Goal: Task Accomplishment & Management: Manage account settings

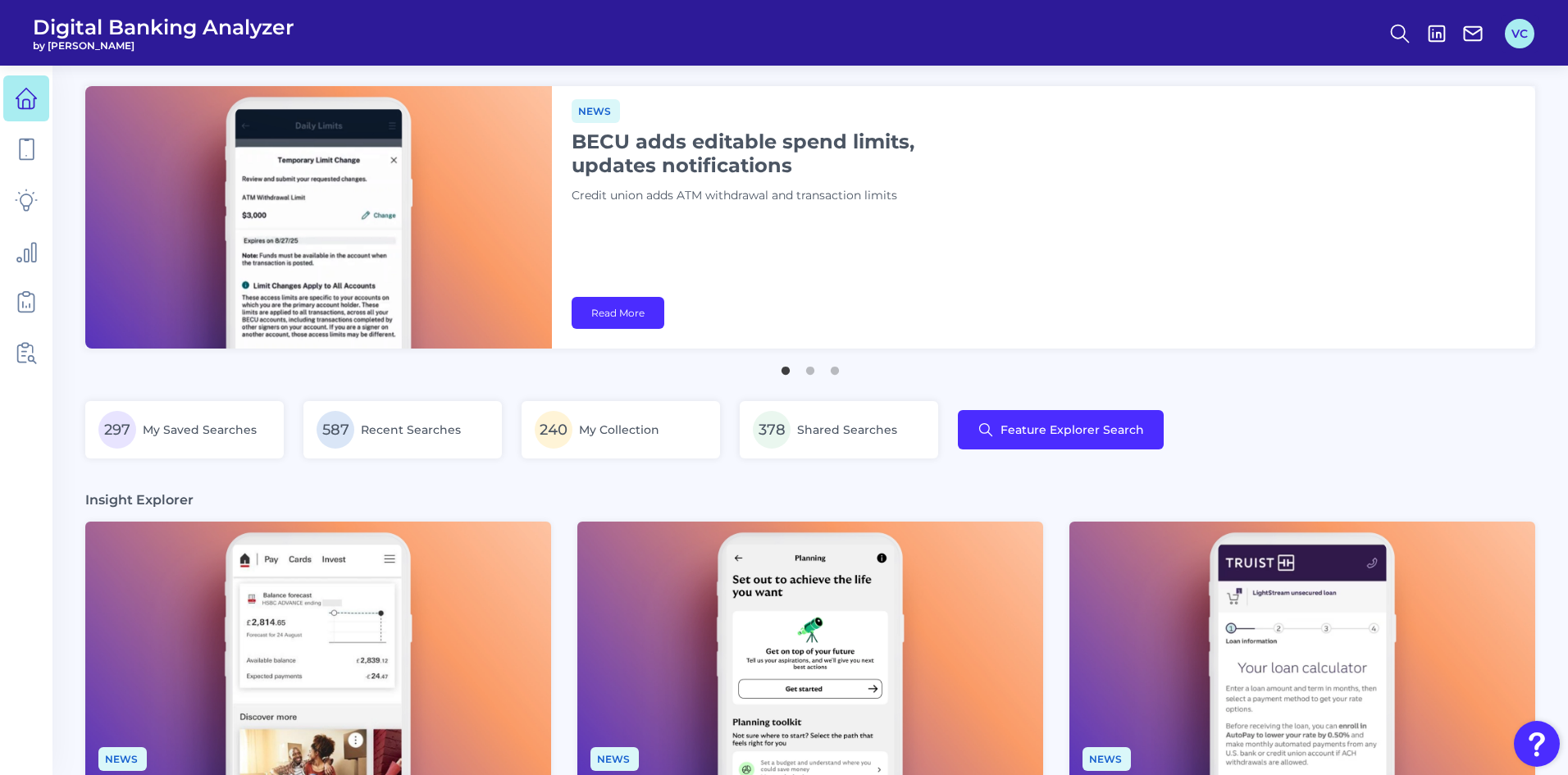
click at [1520, 36] on button "VC" at bounding box center [1520, 34] width 30 height 30
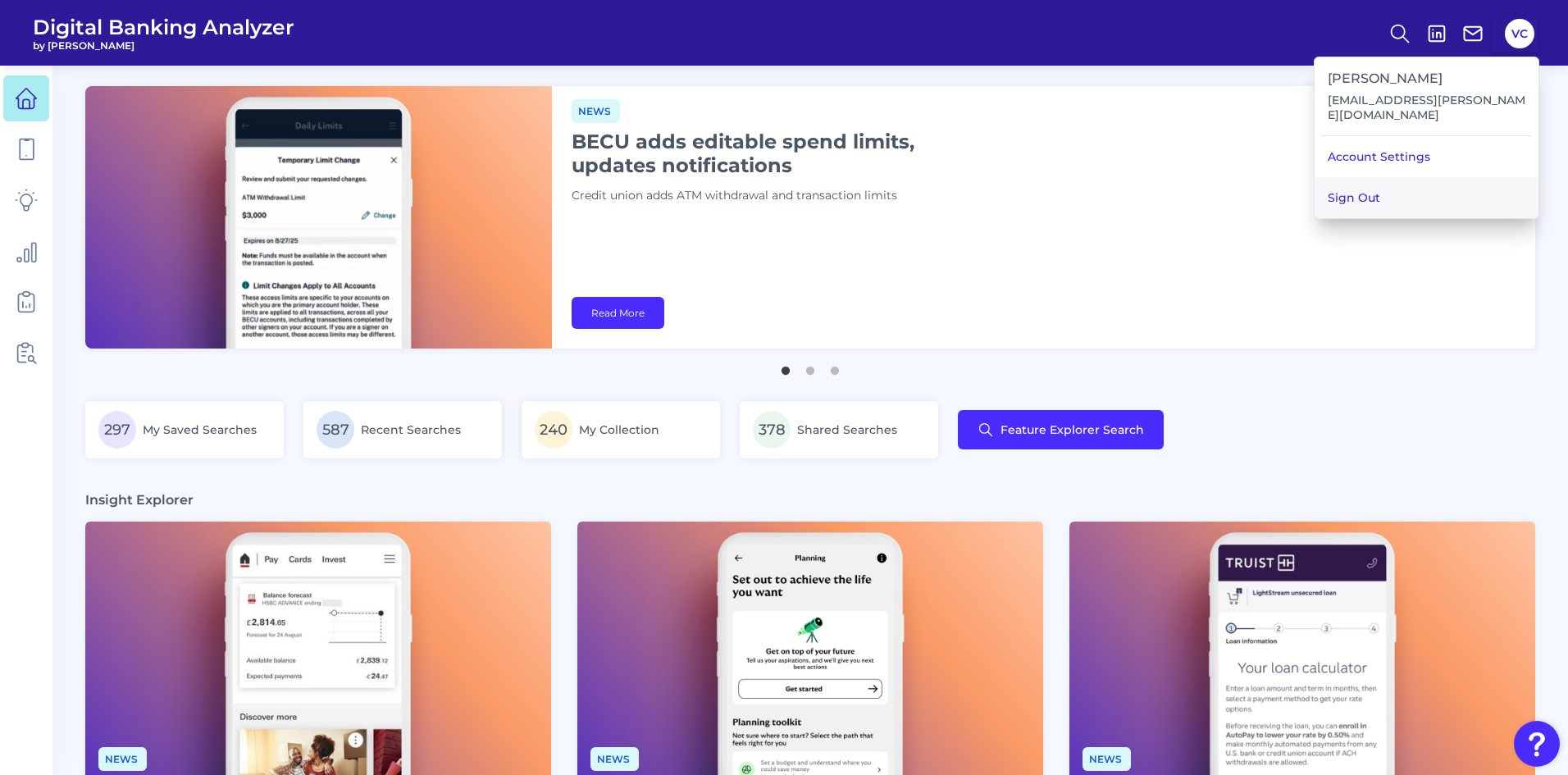
click at [1436, 179] on button "Sign Out" at bounding box center [1427, 198] width 224 height 41
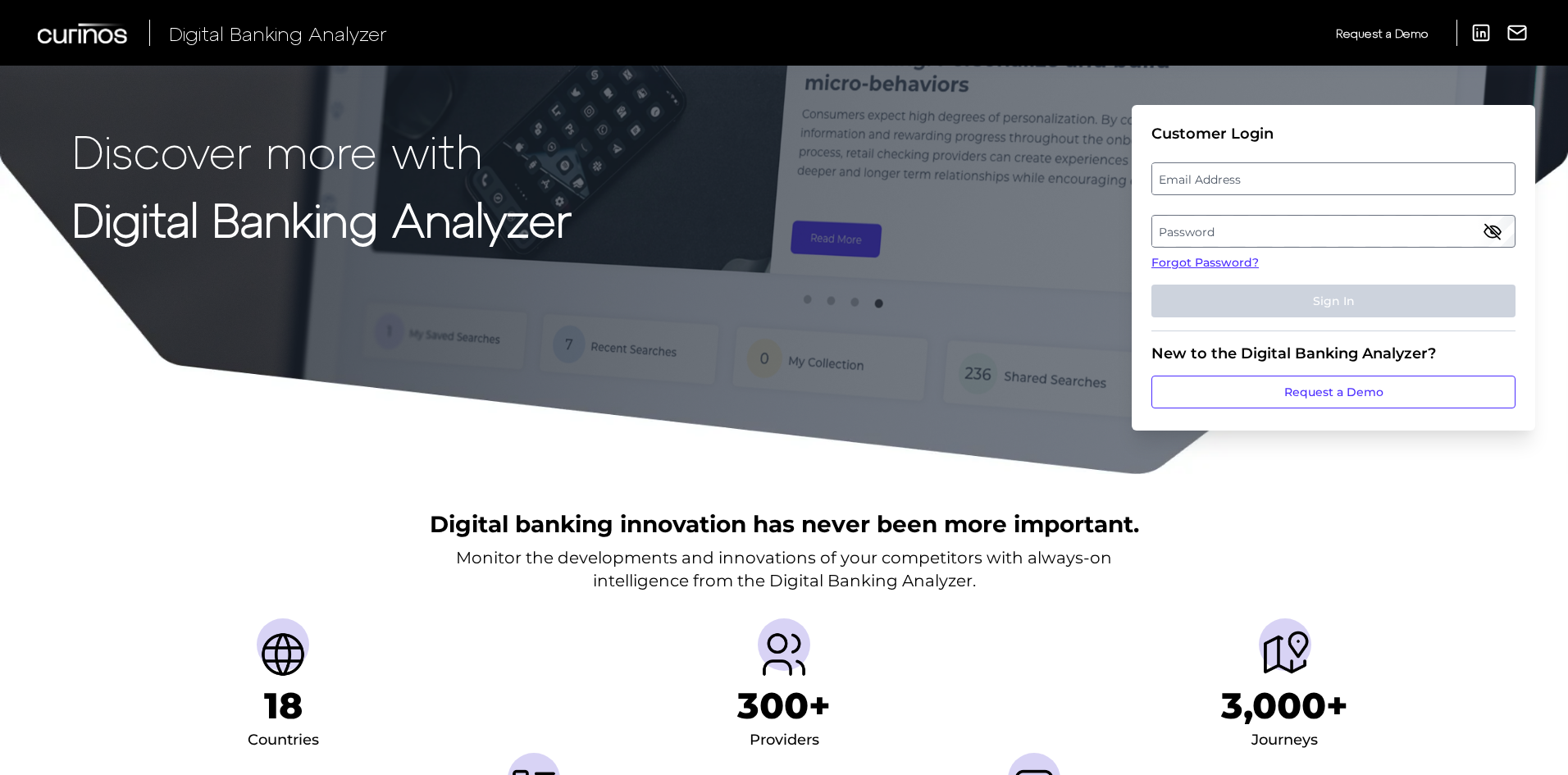
click at [1327, 179] on label "Email Address" at bounding box center [1333, 178] width 362 height 30
click at [1327, 179] on input "email" at bounding box center [1334, 178] width 364 height 33
click at [1322, 184] on input "Email Address" at bounding box center [1334, 178] width 364 height 33
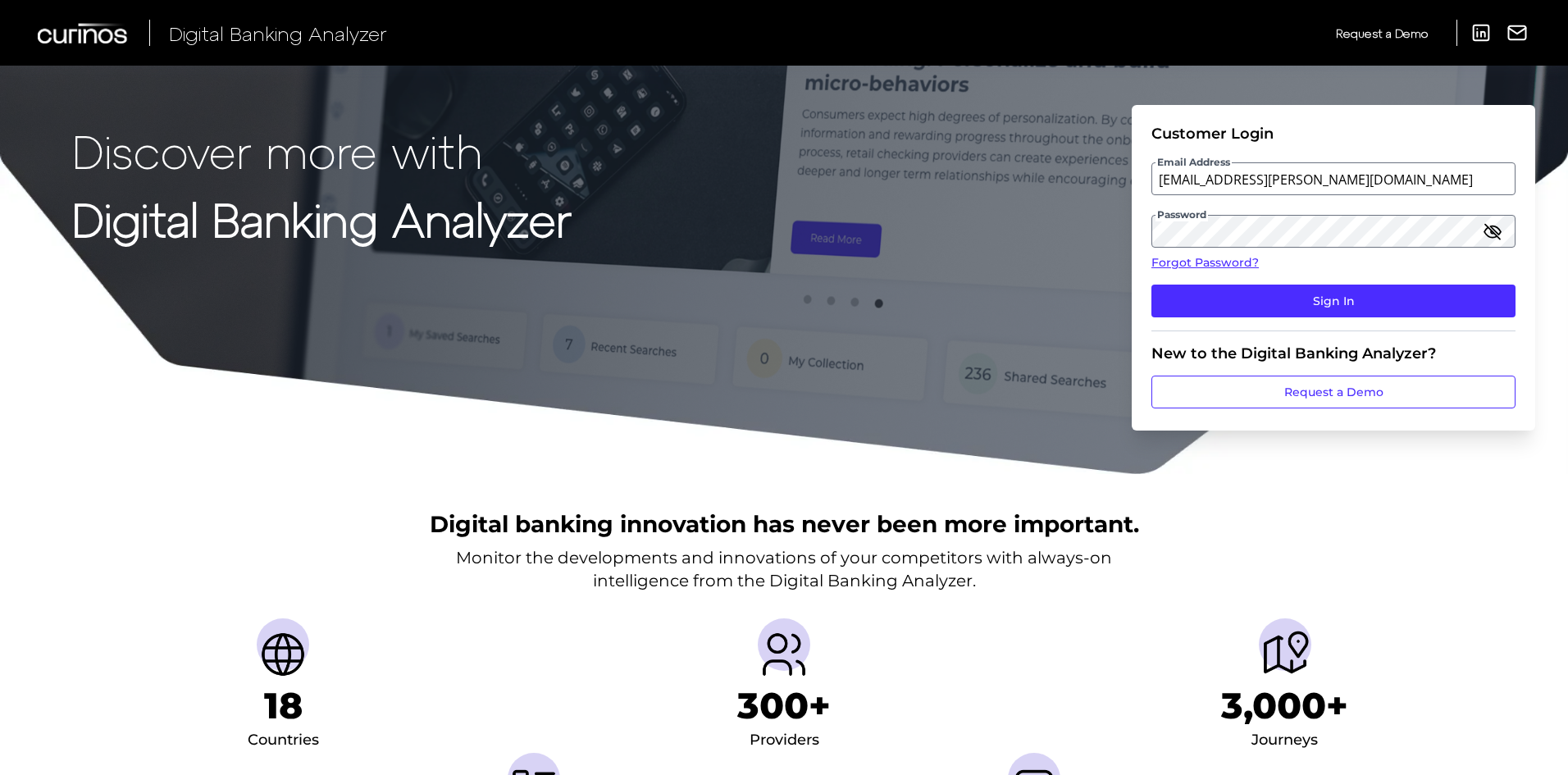
click at [1344, 185] on input "[EMAIL_ADDRESS][PERSON_NAME][DOMAIN_NAME]" at bounding box center [1334, 178] width 364 height 33
type input "[EMAIL_ADDRESS][PERSON_NAME][DOMAIN_NAME]"
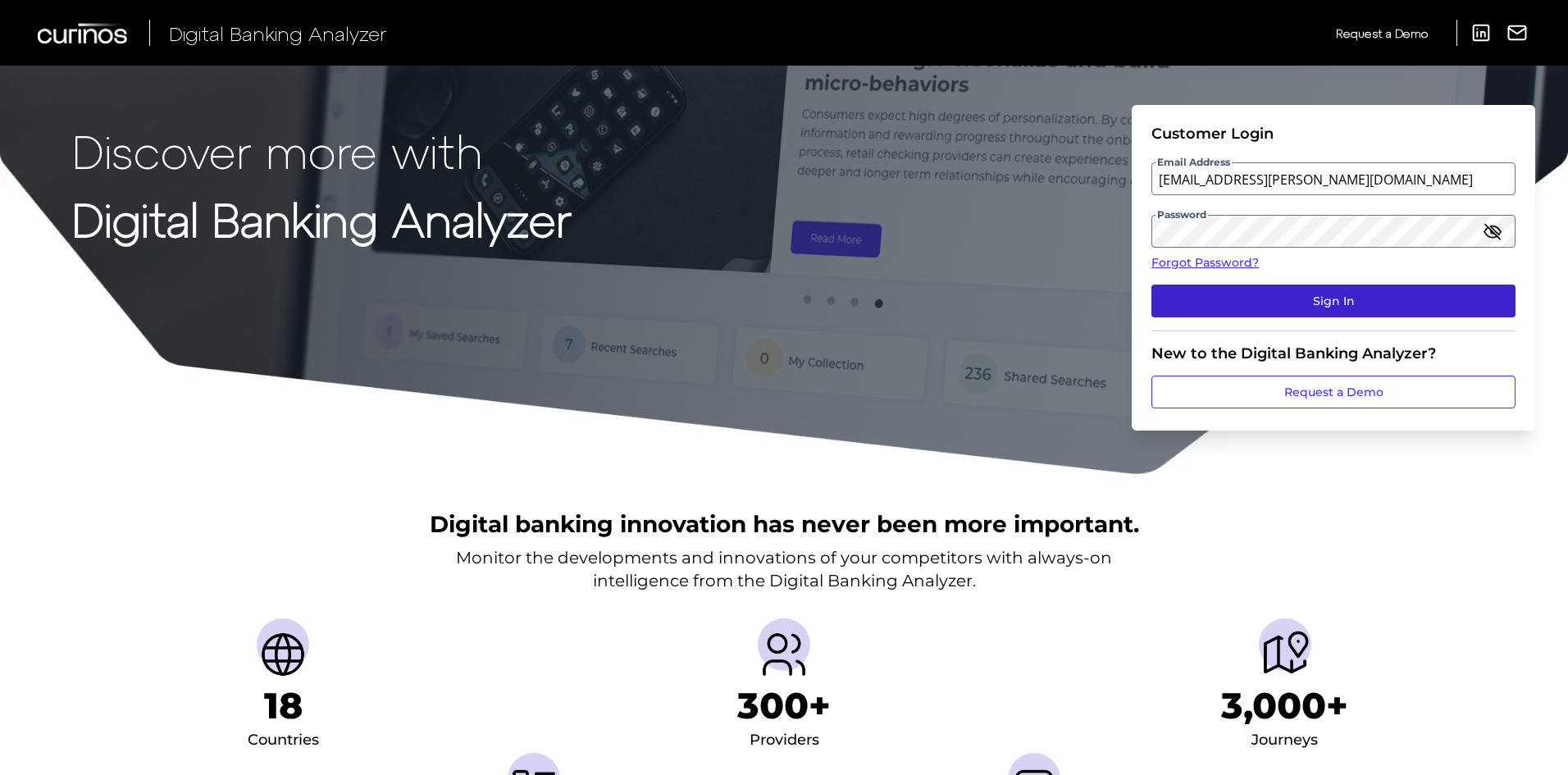
click at [1323, 303] on button "Sign In" at bounding box center [1334, 301] width 364 height 33
